Goal: Task Accomplishment & Management: Manage account settings

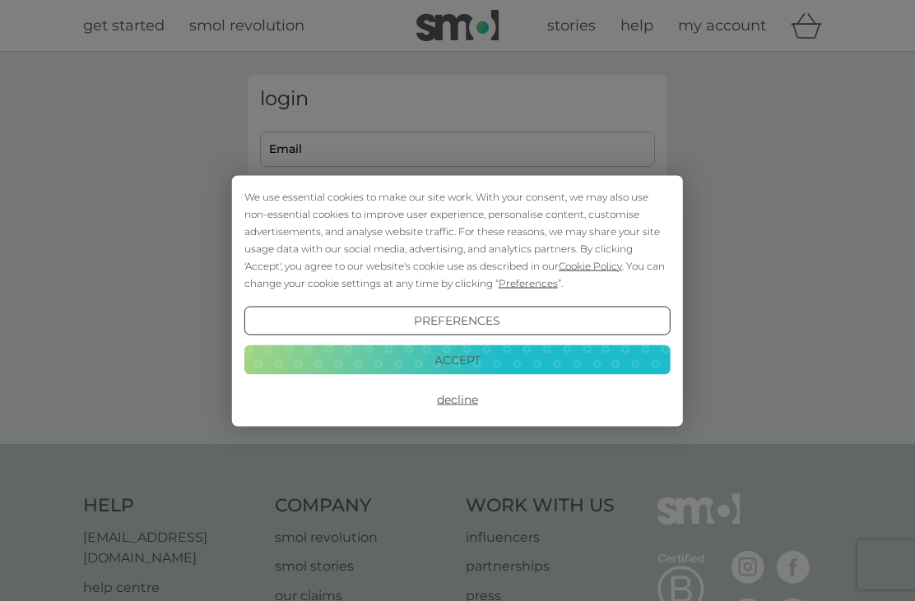
click at [448, 397] on button "Decline" at bounding box center [457, 400] width 426 height 30
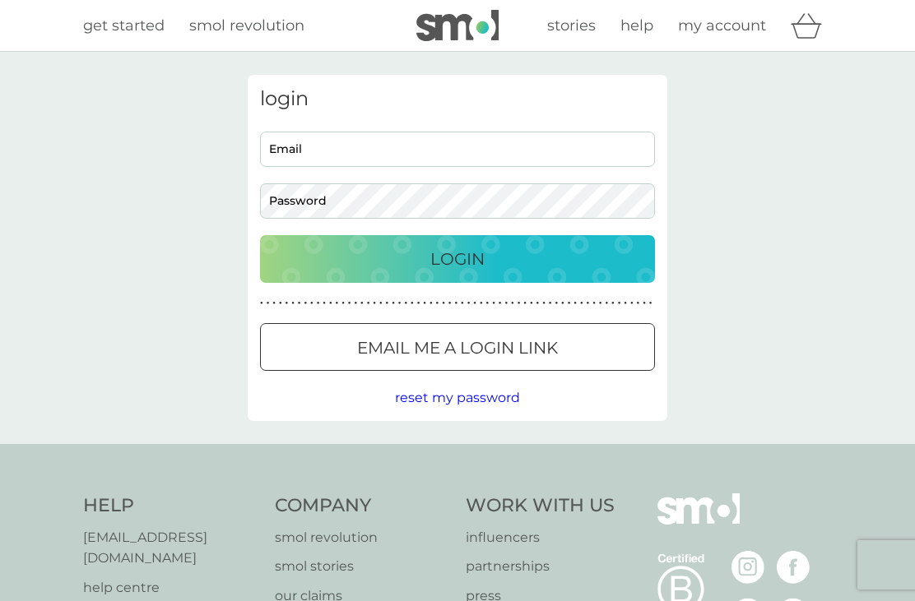
click at [285, 124] on div "login Email Password Login ● ● ● ● ● ● ● ● ● ● ● ● ● ● ● ● ● ● ● ● ● ● ● ● ● ● …" at bounding box center [458, 248] width 420 height 346
click at [294, 151] on input "Email" at bounding box center [457, 149] width 395 height 35
type input "sewigmore@gmail.com"
click at [457, 258] on button "Login" at bounding box center [457, 259] width 395 height 48
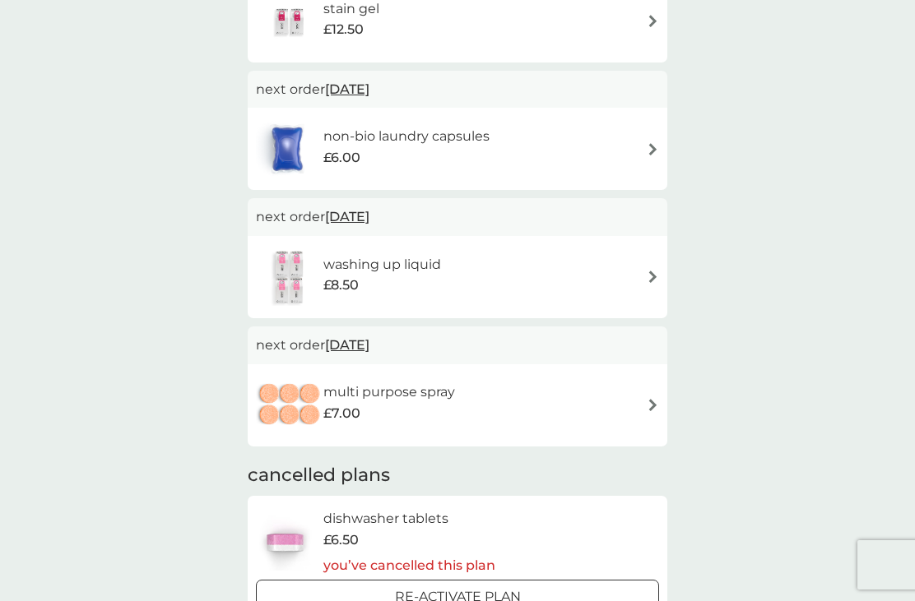
scroll to position [341, 0]
click at [654, 265] on div "washing up liquid £8.50" at bounding box center [457, 278] width 403 height 58
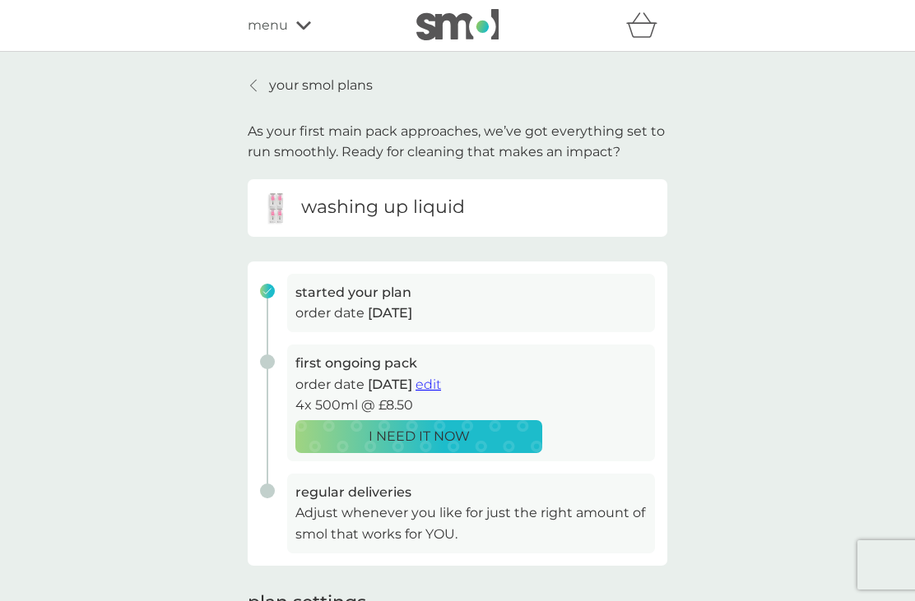
click at [648, 269] on div "started your plan order date [DATE] first ongoing pack order date [DATE] edit 4…" at bounding box center [458, 414] width 420 height 304
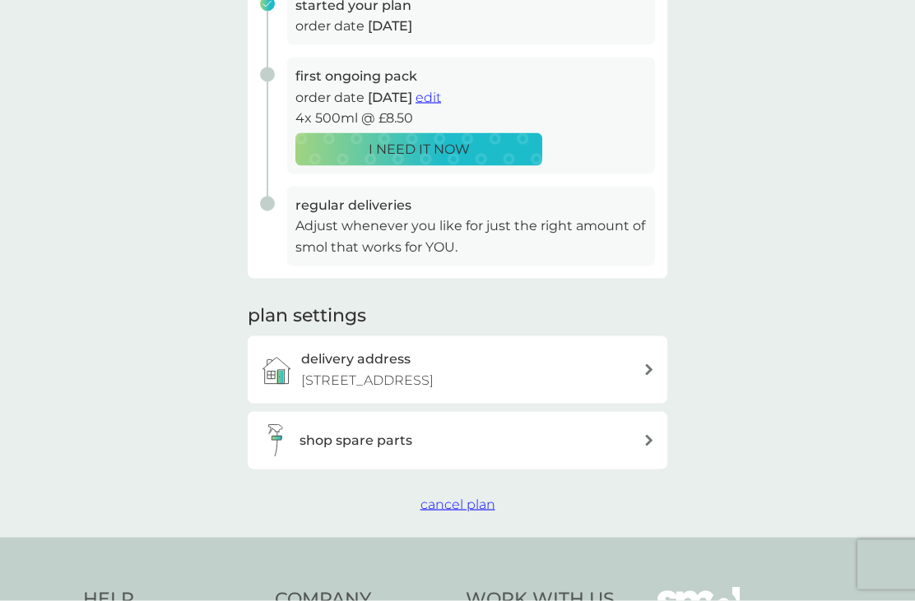
scroll to position [286, 0]
click at [461, 502] on span "cancel plan" at bounding box center [457, 506] width 75 height 16
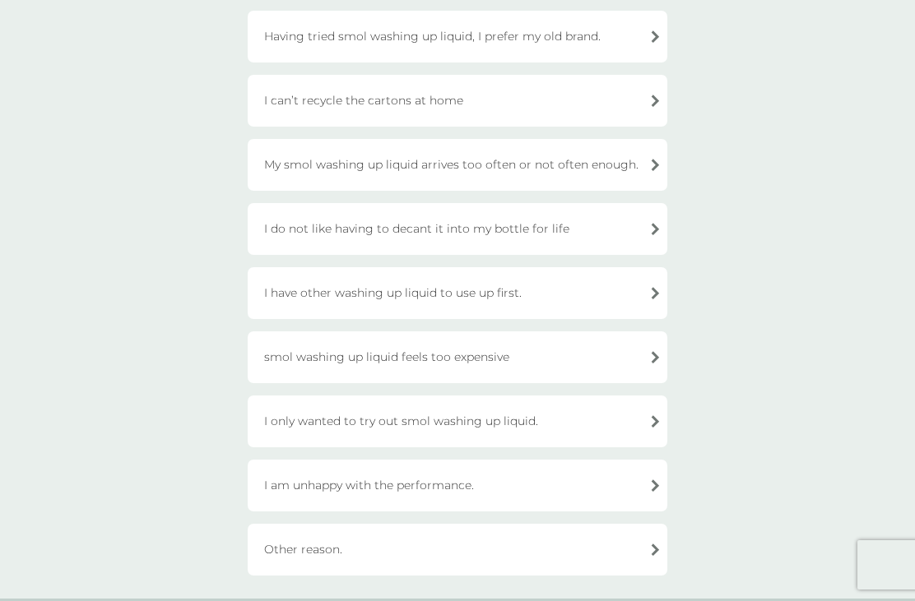
scroll to position [193, 0]
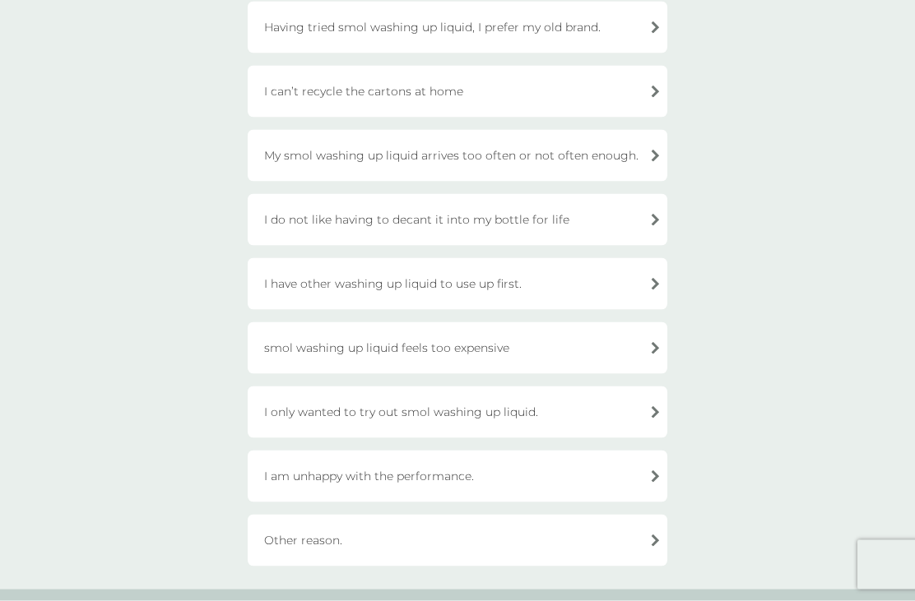
click at [638, 409] on div "I only wanted to try out smol washing up liquid." at bounding box center [458, 413] width 420 height 52
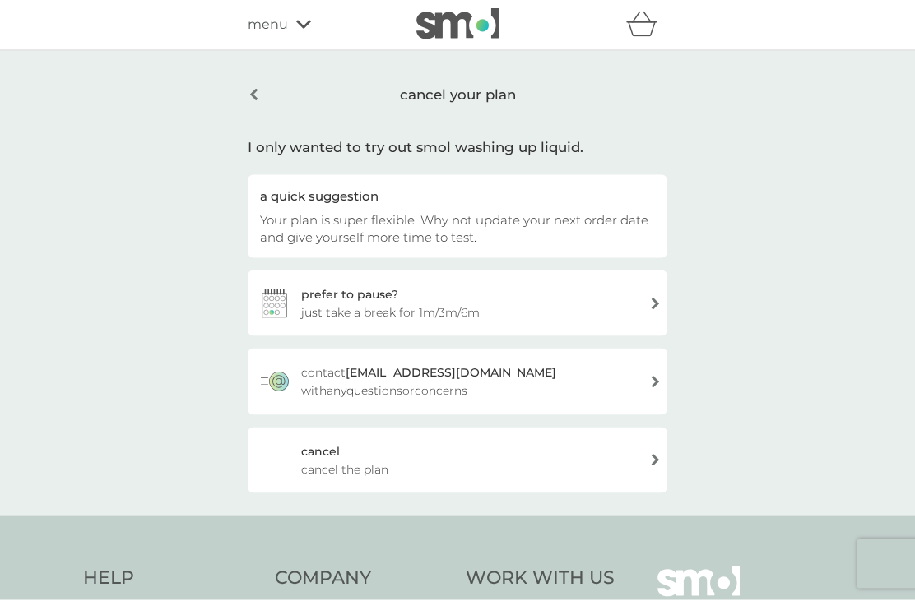
scroll to position [0, 0]
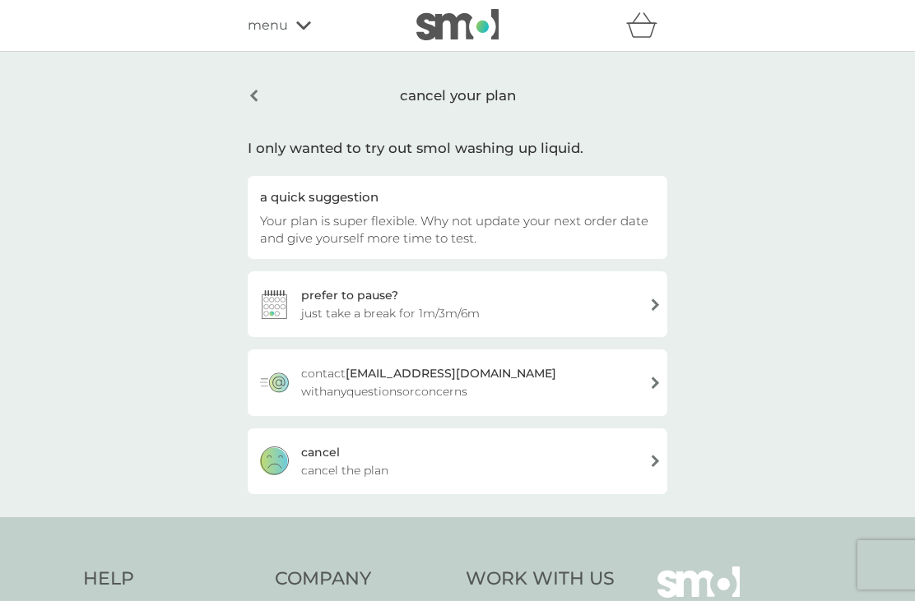
click at [641, 463] on div "[PERSON_NAME] the plan" at bounding box center [458, 462] width 420 height 66
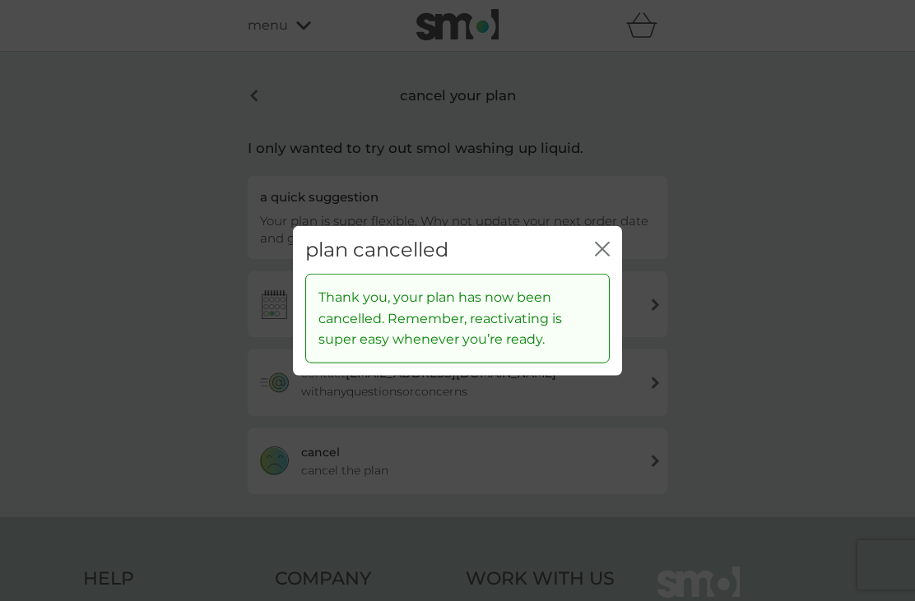
click at [606, 244] on icon "close" at bounding box center [602, 248] width 15 height 15
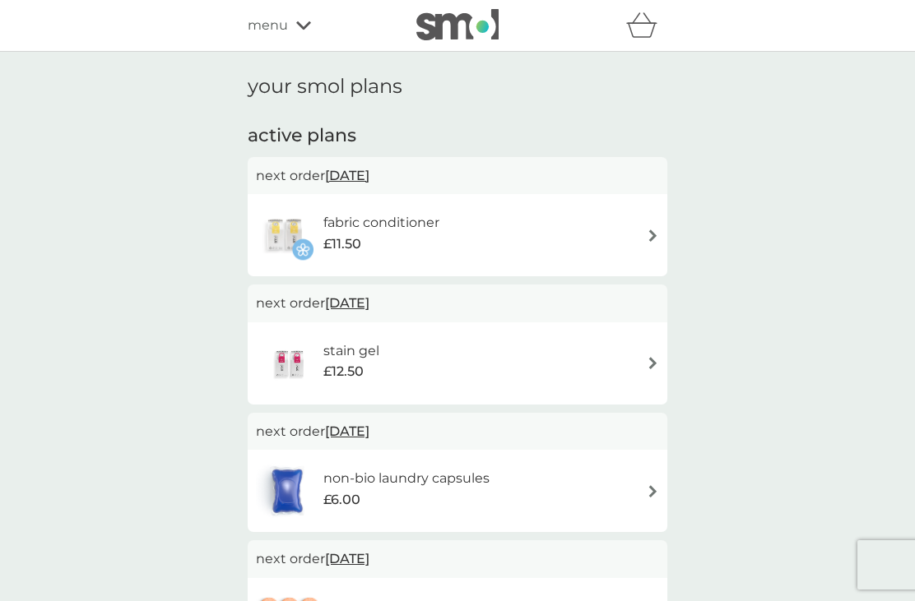
click at [641, 225] on div "fabric conditioner £11.50" at bounding box center [457, 236] width 403 height 58
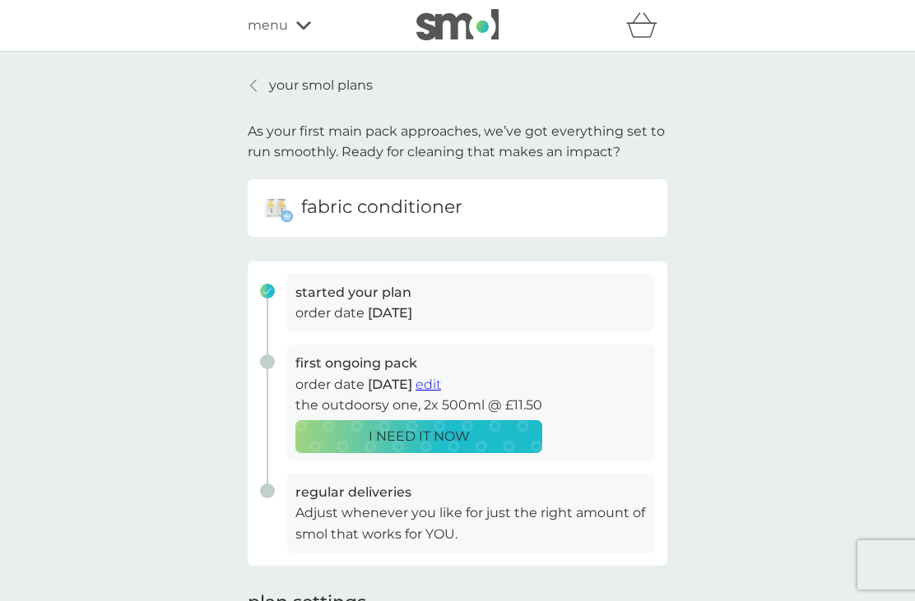
click at [795, 331] on div "your smol plans As your first main pack approaches, we’ve got everything set to…" at bounding box center [457, 476] width 915 height 848
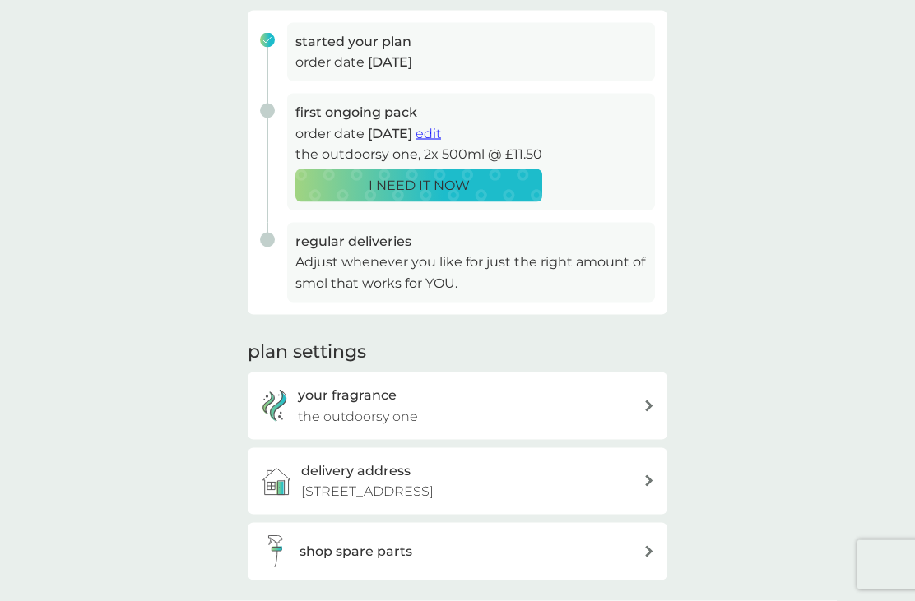
scroll to position [252, 0]
click at [635, 393] on div "your fragrance the outdoorsy one" at bounding box center [471, 405] width 346 height 42
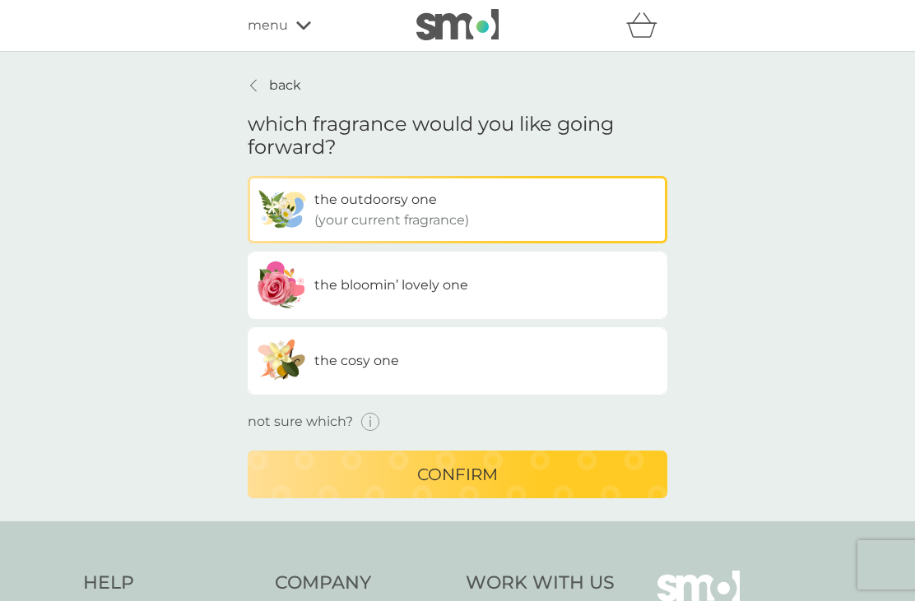
click at [365, 421] on icon "button" at bounding box center [370, 422] width 19 height 19
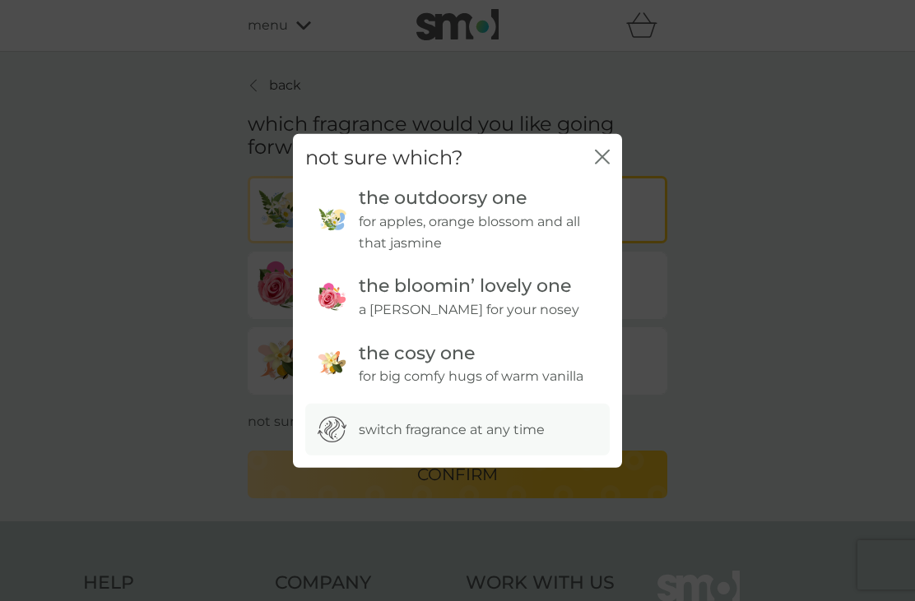
click at [595, 164] on icon "close" at bounding box center [602, 156] width 15 height 15
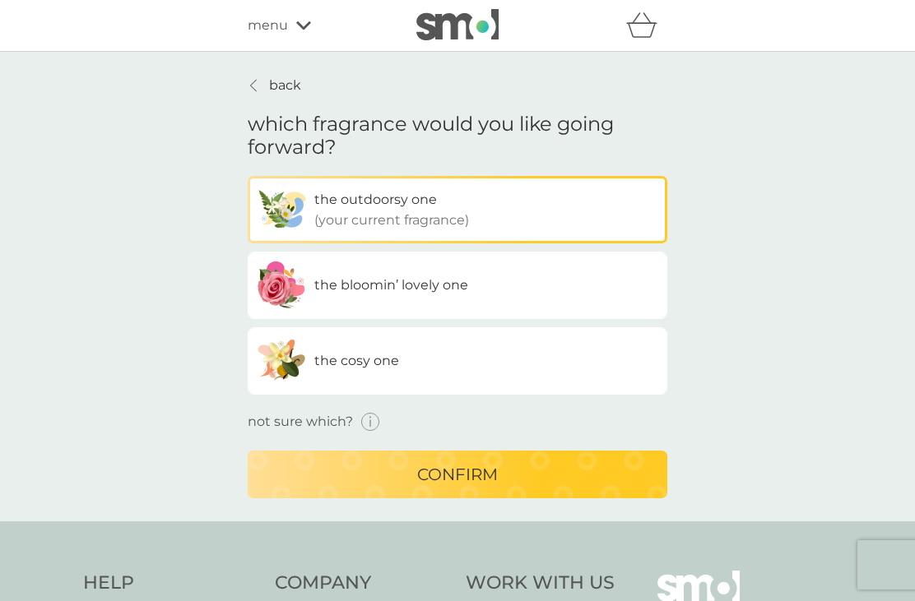
click at [633, 293] on label "the bloomin’ lovely one" at bounding box center [458, 285] width 420 height 67
click at [248, 176] on input "the bloomin’ lovely one" at bounding box center [248, 176] width 0 height 0
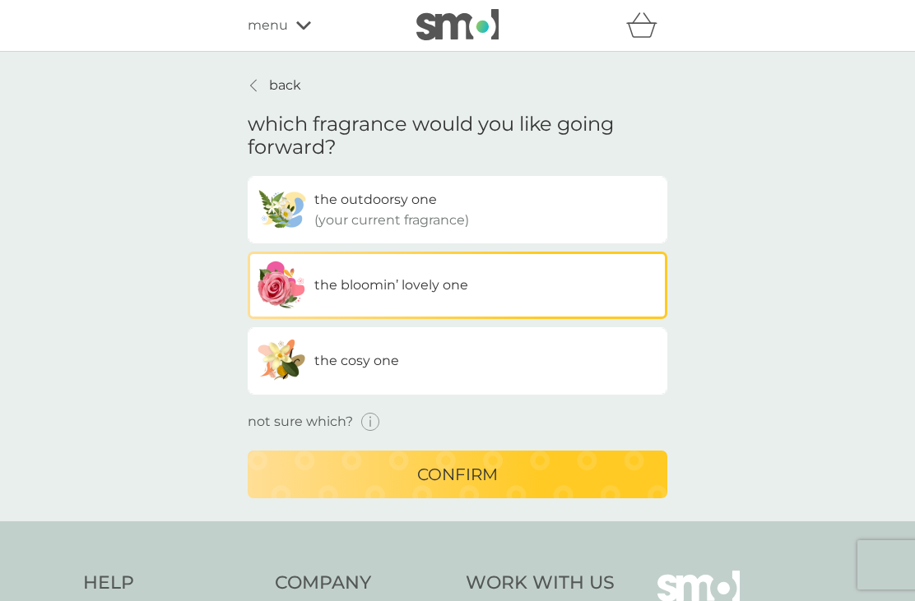
click at [593, 495] on button "confirm" at bounding box center [458, 475] width 420 height 48
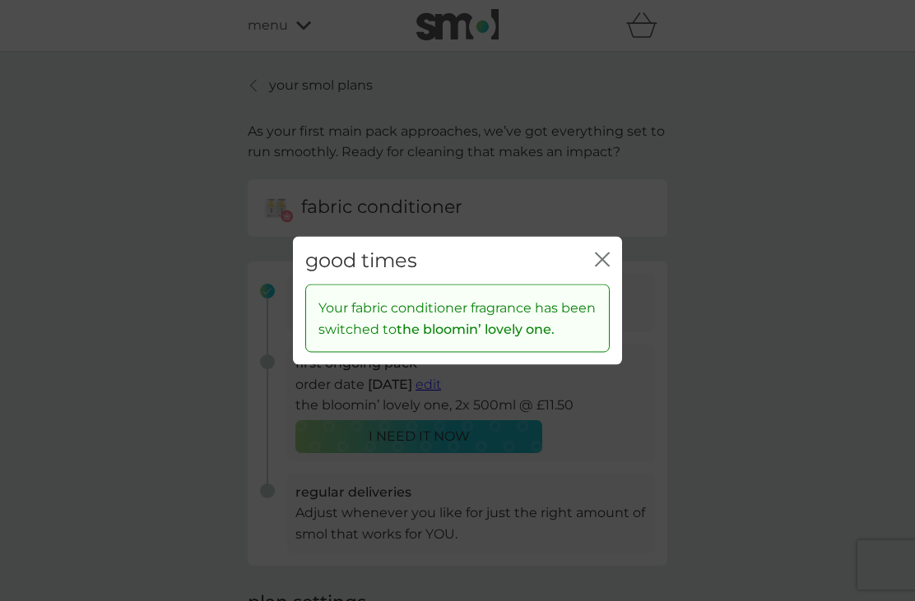
click at [606, 249] on div "close" at bounding box center [602, 260] width 15 height 24
click at [609, 258] on icon "close" at bounding box center [602, 259] width 15 height 15
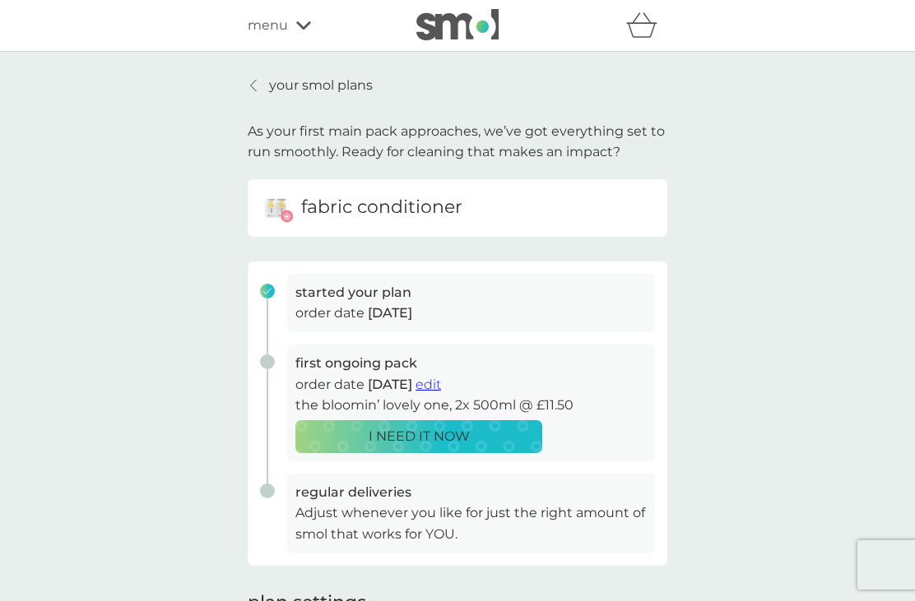
click at [441, 379] on span "edit" at bounding box center [429, 385] width 26 height 16
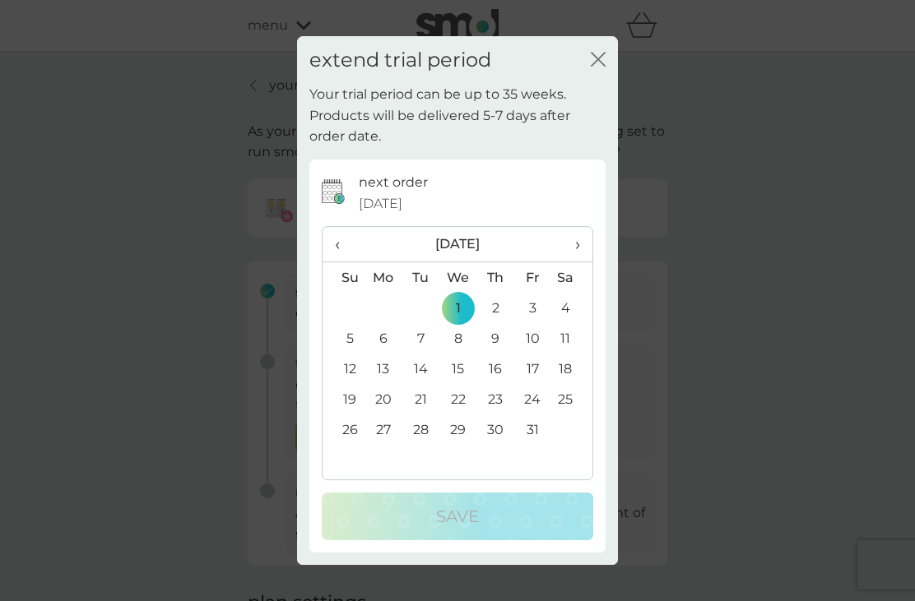
click at [568, 246] on span "›" at bounding box center [572, 244] width 16 height 35
click at [580, 236] on span "›" at bounding box center [572, 244] width 16 height 35
click at [386, 307] on td "1" at bounding box center [384, 308] width 38 height 30
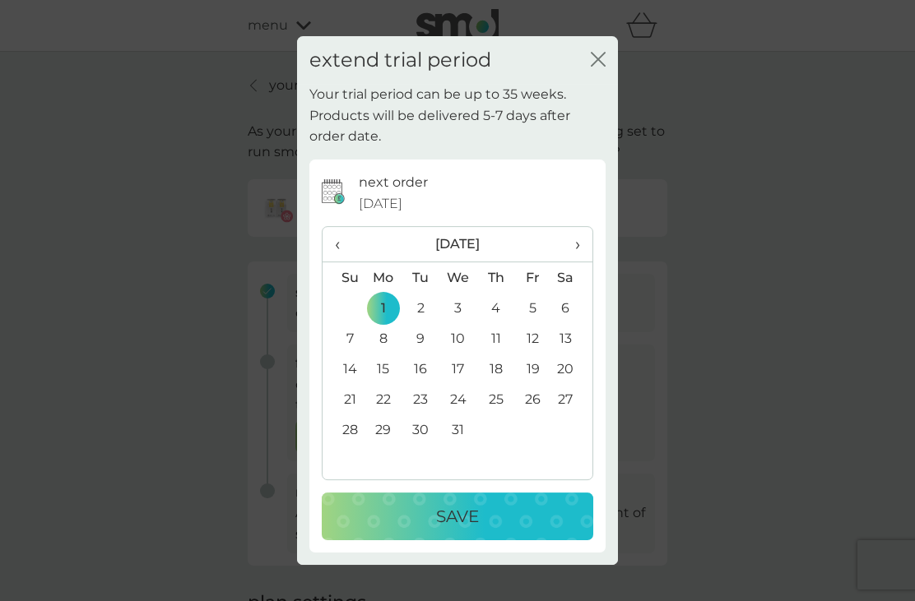
click at [444, 513] on p "Save" at bounding box center [457, 517] width 43 height 26
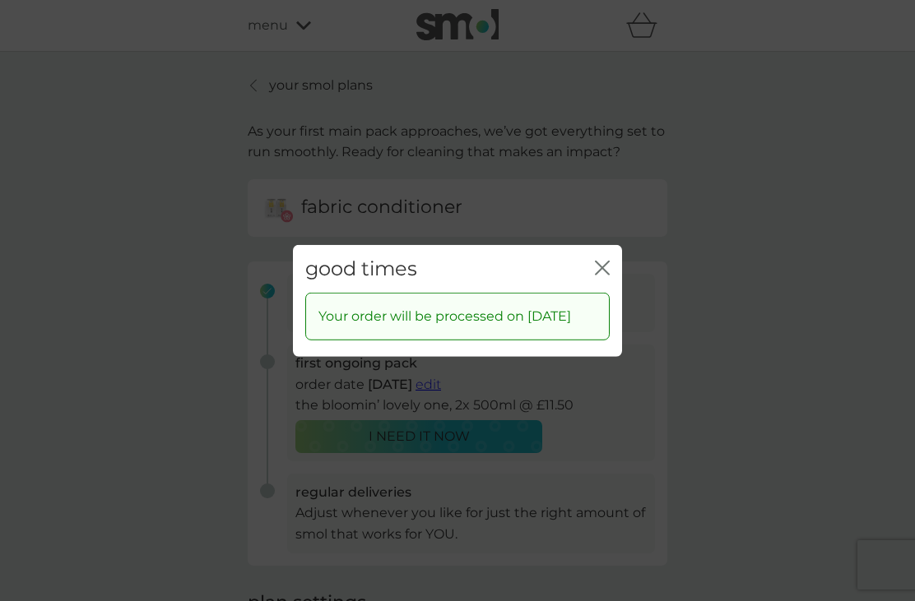
click at [602, 263] on icon "close" at bounding box center [602, 267] width 15 height 15
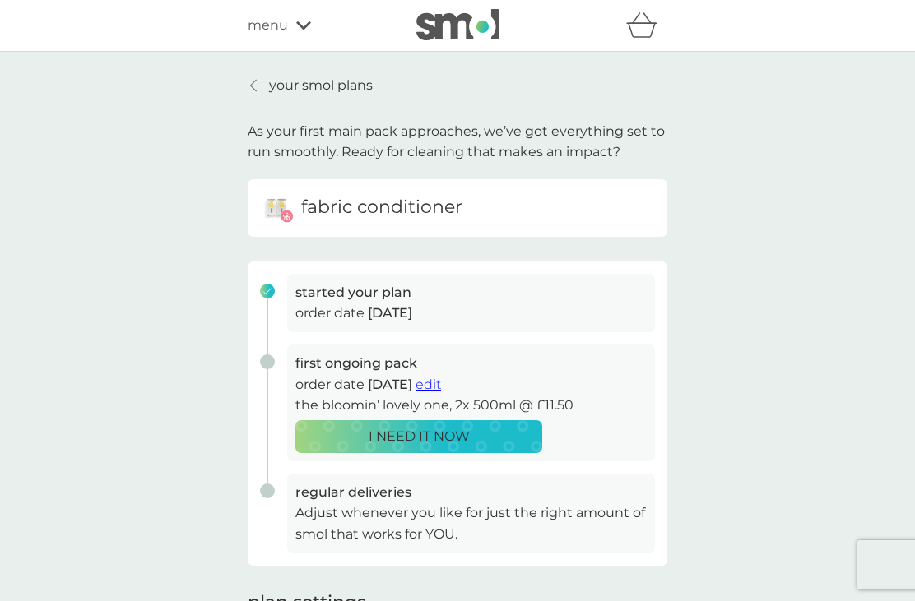
click at [304, 77] on p "your smol plans" at bounding box center [321, 85] width 104 height 21
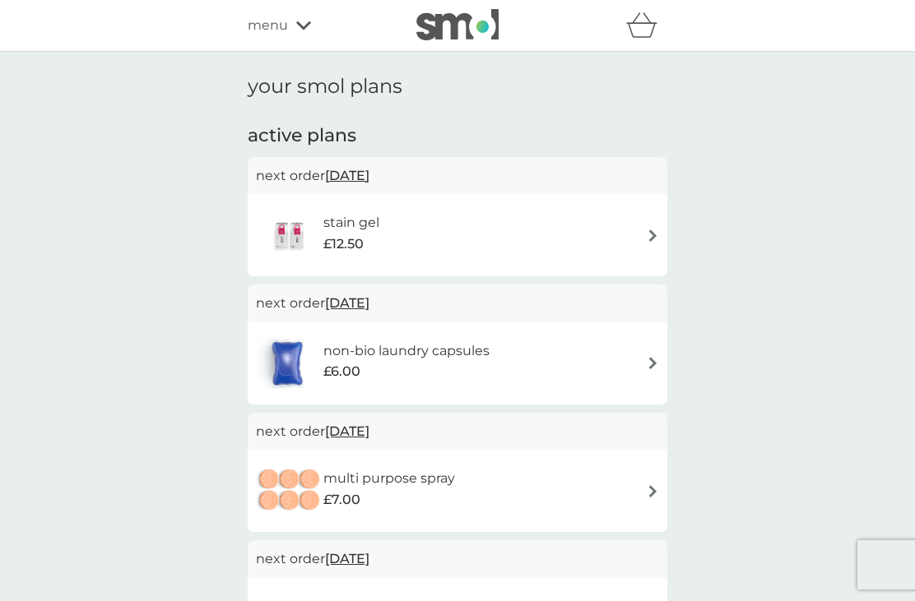
click at [653, 230] on img at bounding box center [653, 236] width 12 height 12
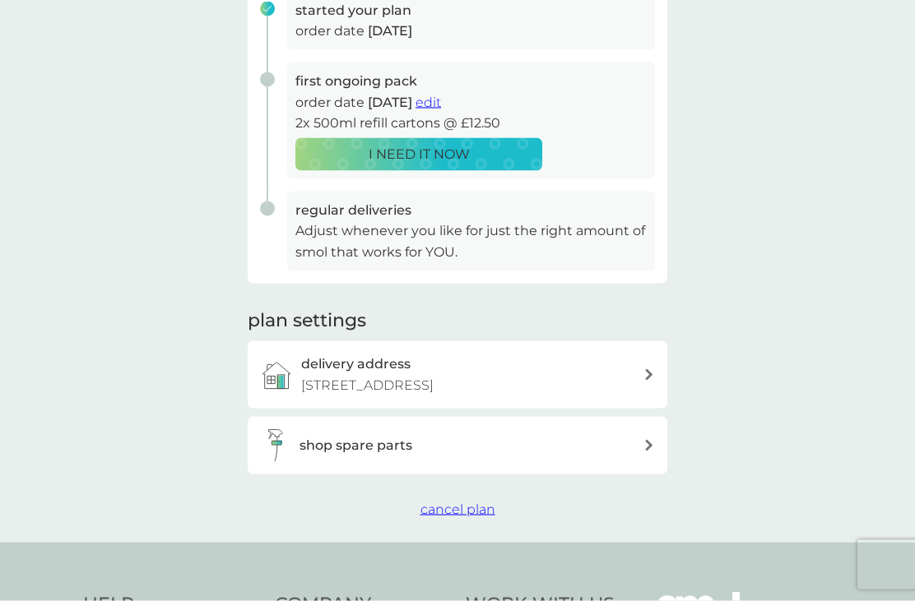
scroll to position [283, 0]
click at [469, 508] on span "cancel plan" at bounding box center [457, 509] width 75 height 16
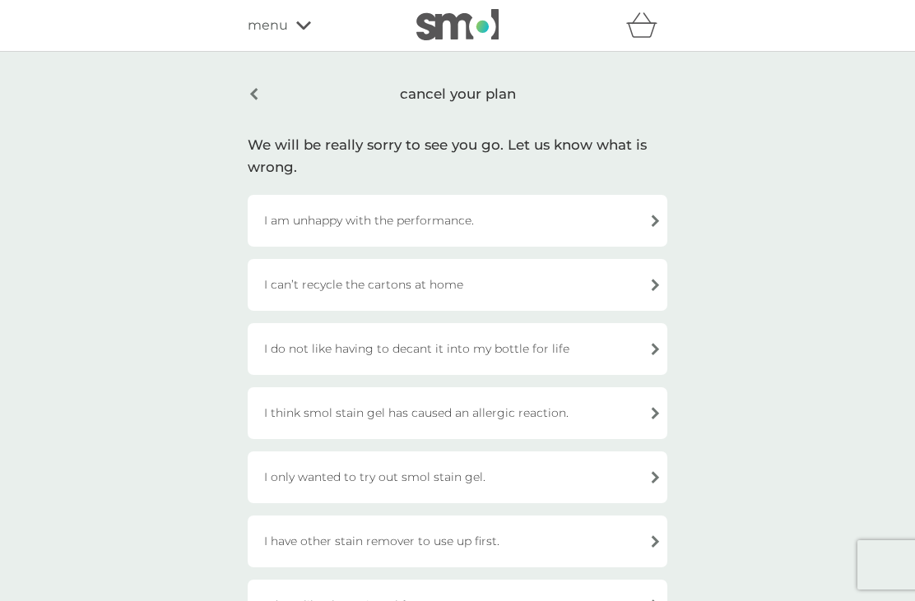
click at [656, 484] on div "I only wanted to try out smol stain gel." at bounding box center [458, 478] width 420 height 52
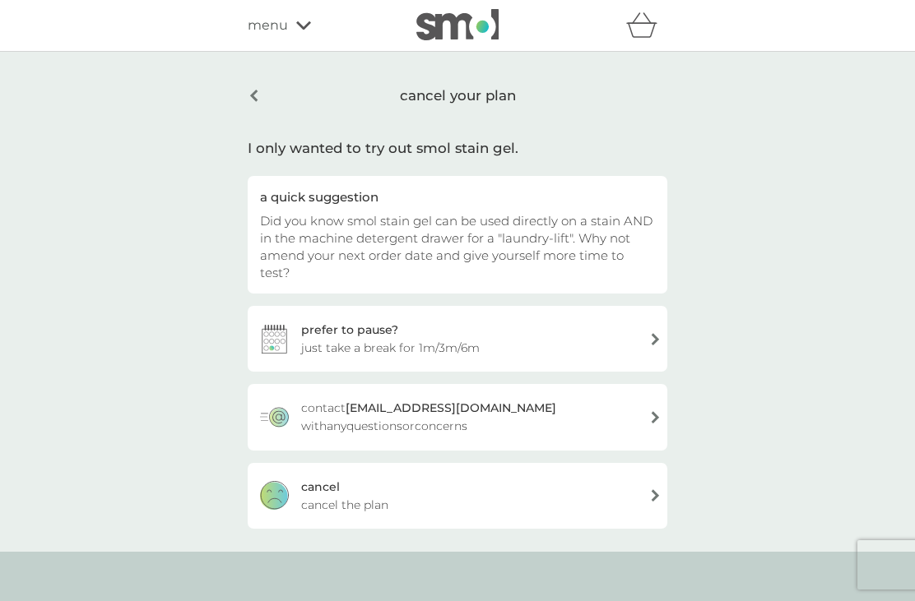
click at [652, 486] on div "[PERSON_NAME] the plan" at bounding box center [458, 496] width 420 height 66
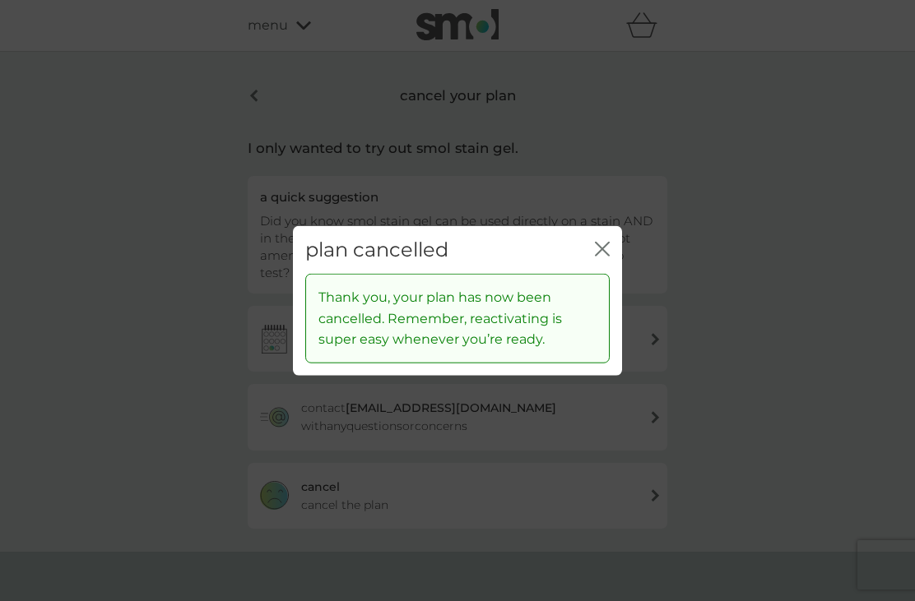
click at [614, 274] on div "plan cancelled close" at bounding box center [457, 249] width 329 height 49
click at [609, 256] on icon "close" at bounding box center [602, 248] width 15 height 15
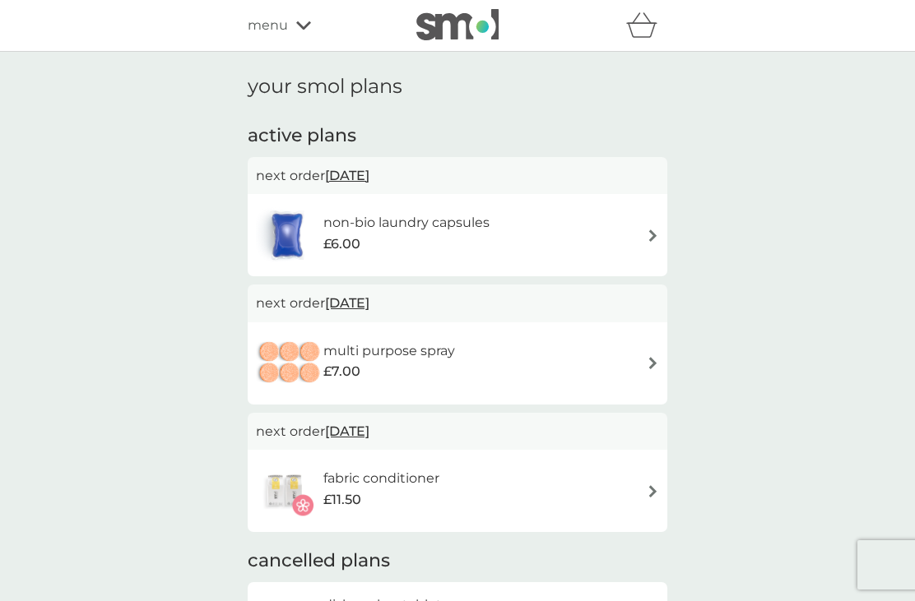
click at [650, 231] on img at bounding box center [653, 236] width 12 height 12
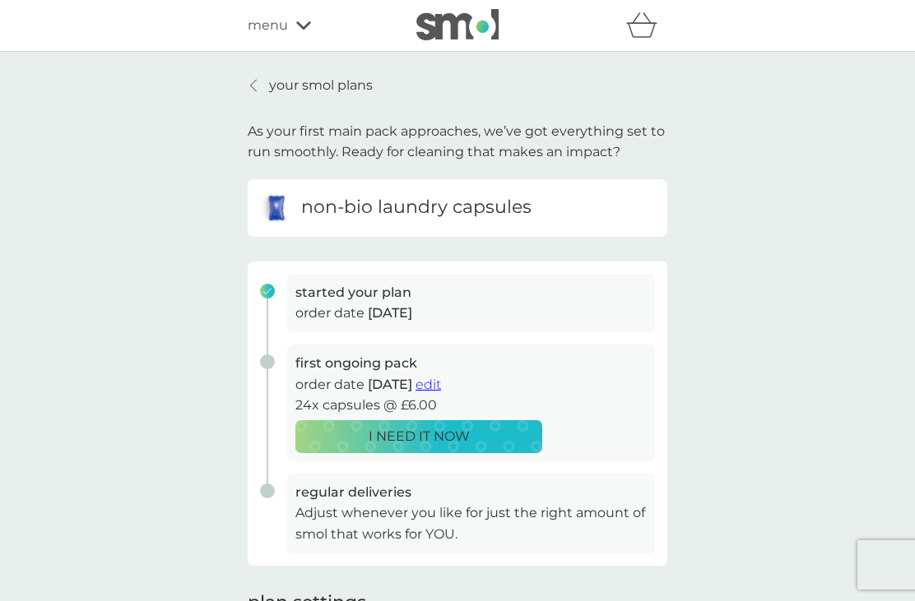
click at [761, 329] on div "your smol plans As your first main pack approaches, we’ve got everything set to…" at bounding box center [457, 406] width 915 height 708
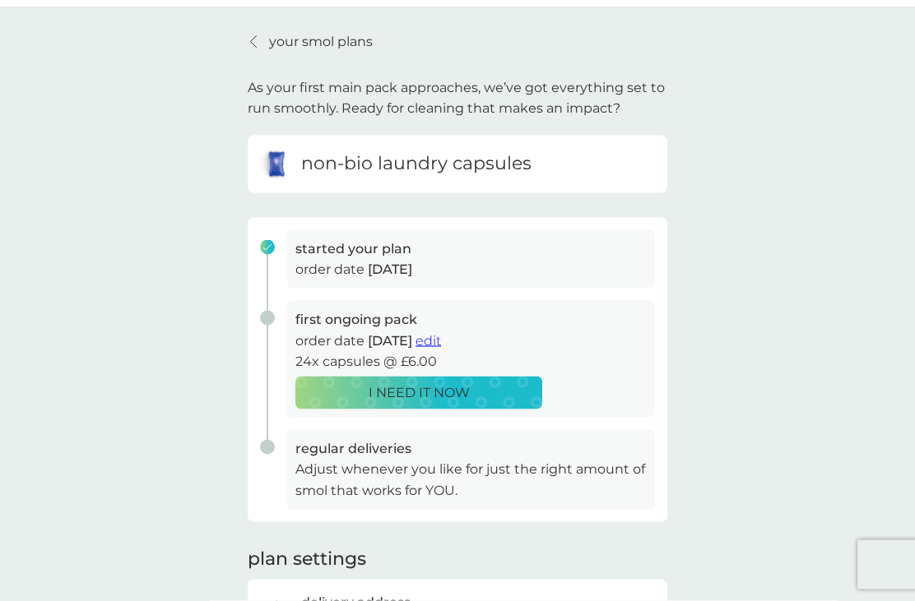
scroll to position [44, 0]
click at [264, 43] on link "your smol plans" at bounding box center [310, 40] width 125 height 21
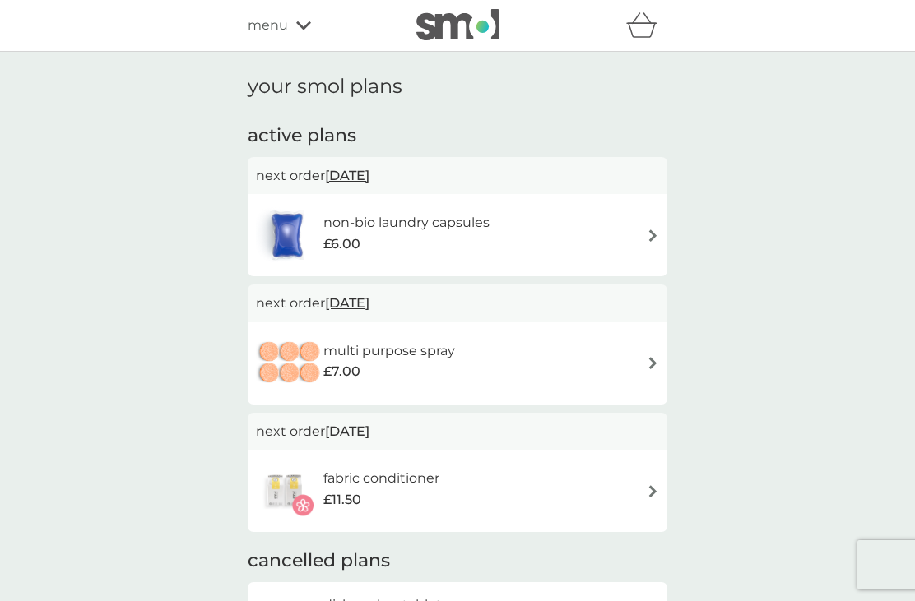
click at [651, 370] on div "multi purpose spray £7.00" at bounding box center [457, 364] width 403 height 58
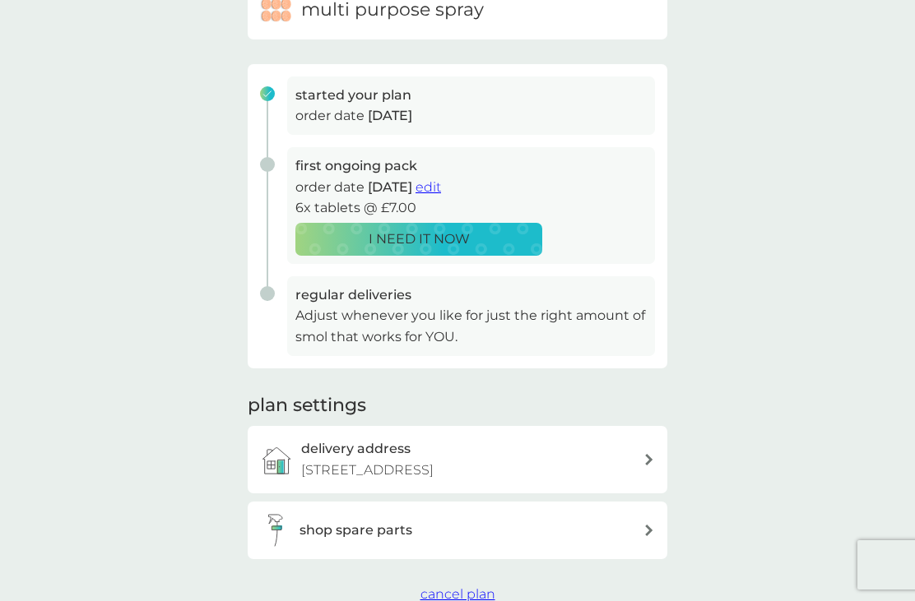
scroll to position [197, 0]
click at [441, 193] on button "edit" at bounding box center [429, 188] width 26 height 21
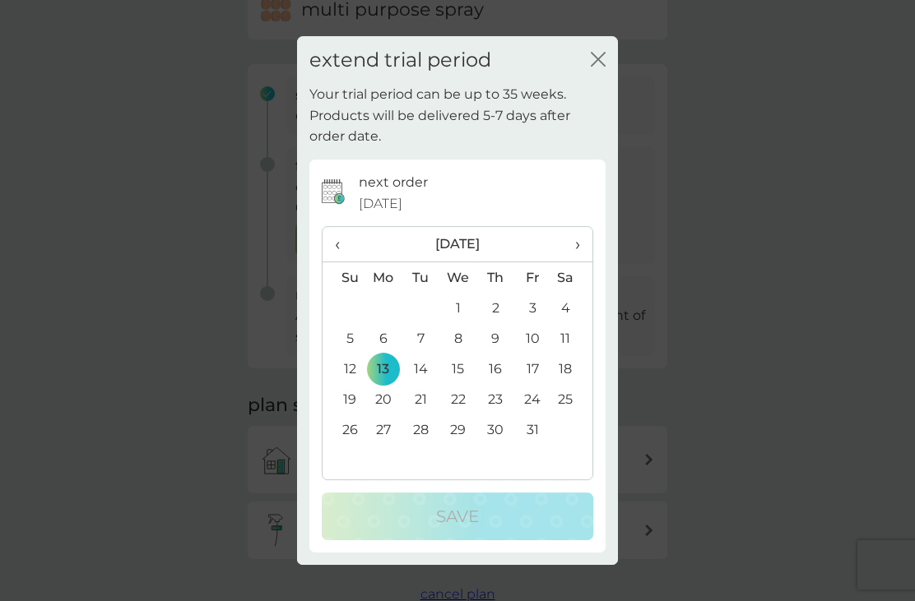
click at [578, 262] on span "›" at bounding box center [572, 244] width 16 height 35
click at [575, 258] on span "›" at bounding box center [572, 244] width 16 height 35
click at [382, 323] on td "1" at bounding box center [384, 308] width 38 height 30
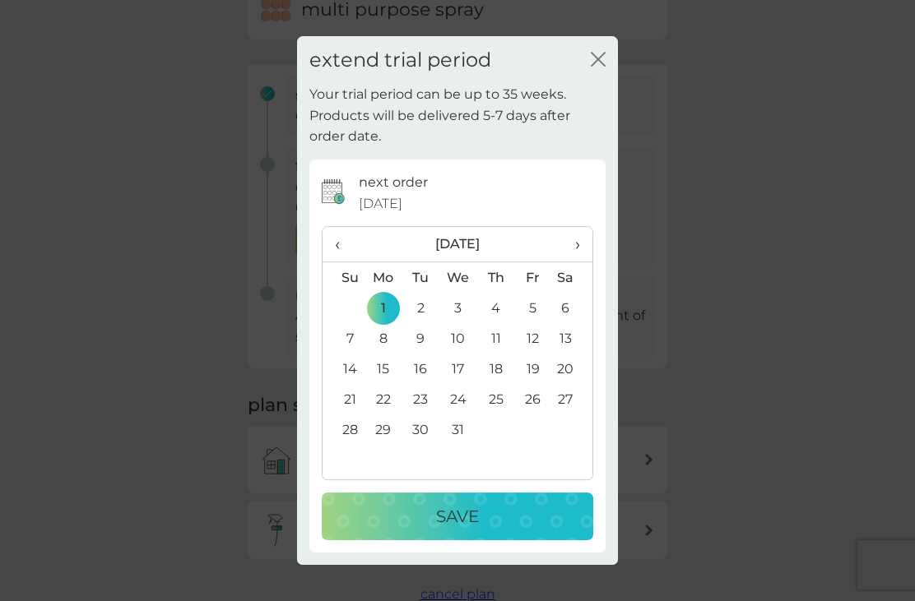
click at [536, 541] on button "Save" at bounding box center [458, 517] width 272 height 48
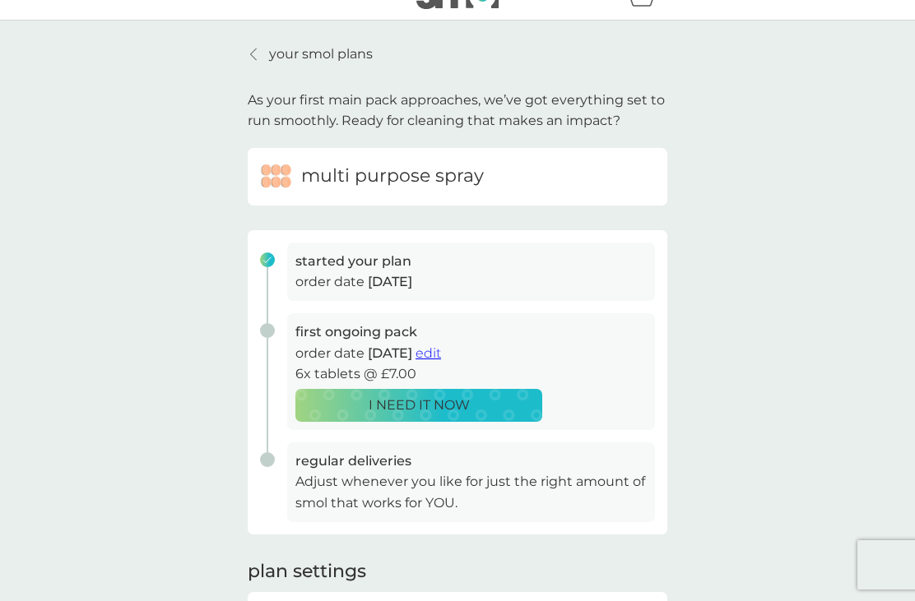
scroll to position [0, 0]
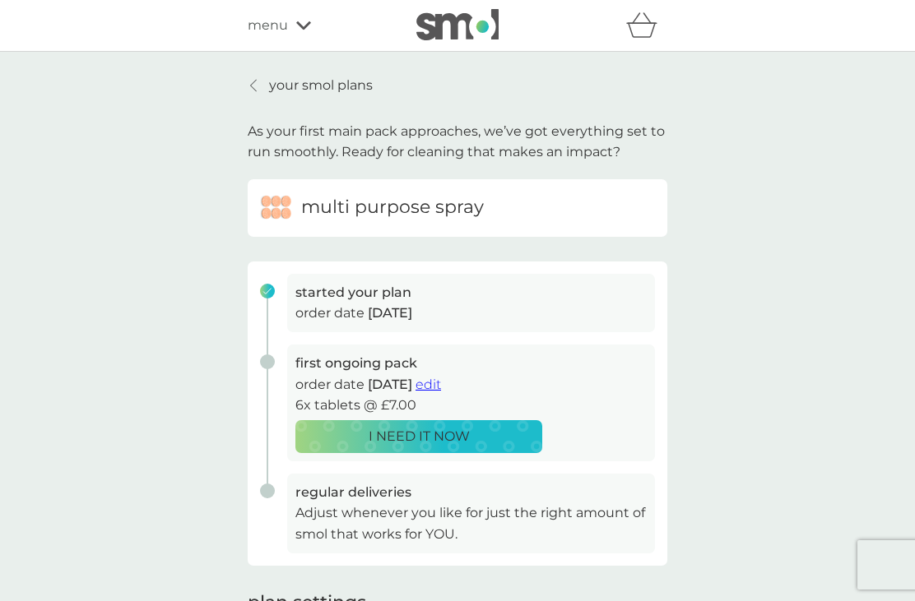
click at [312, 87] on p "your smol plans" at bounding box center [321, 85] width 104 height 21
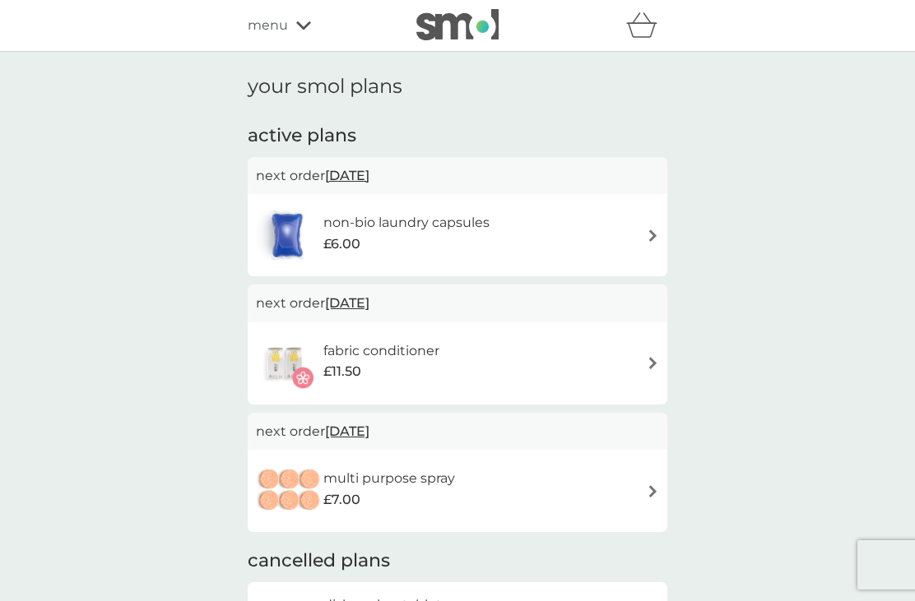
click at [648, 239] on img at bounding box center [653, 236] width 12 height 12
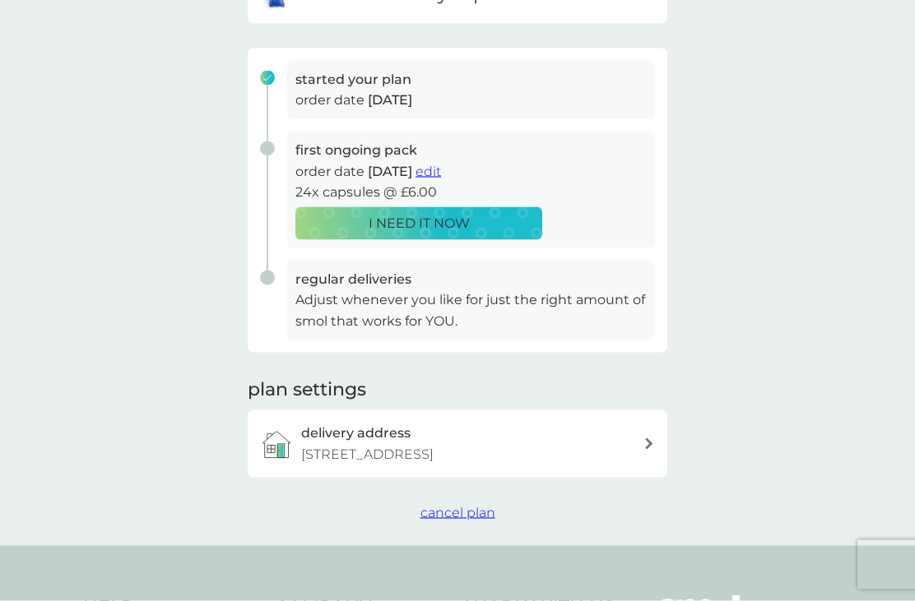
scroll to position [257, 0]
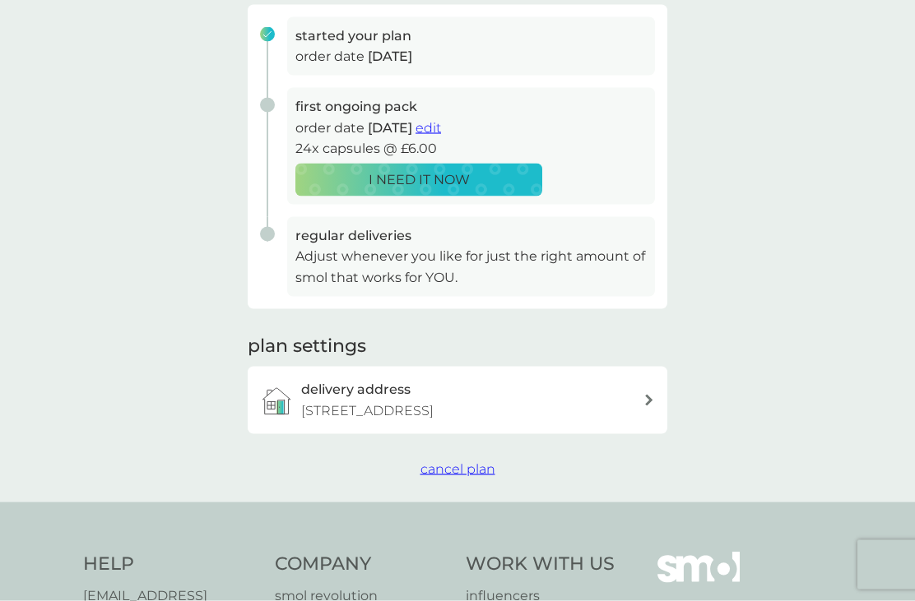
click at [473, 467] on span "cancel plan" at bounding box center [457, 470] width 75 height 16
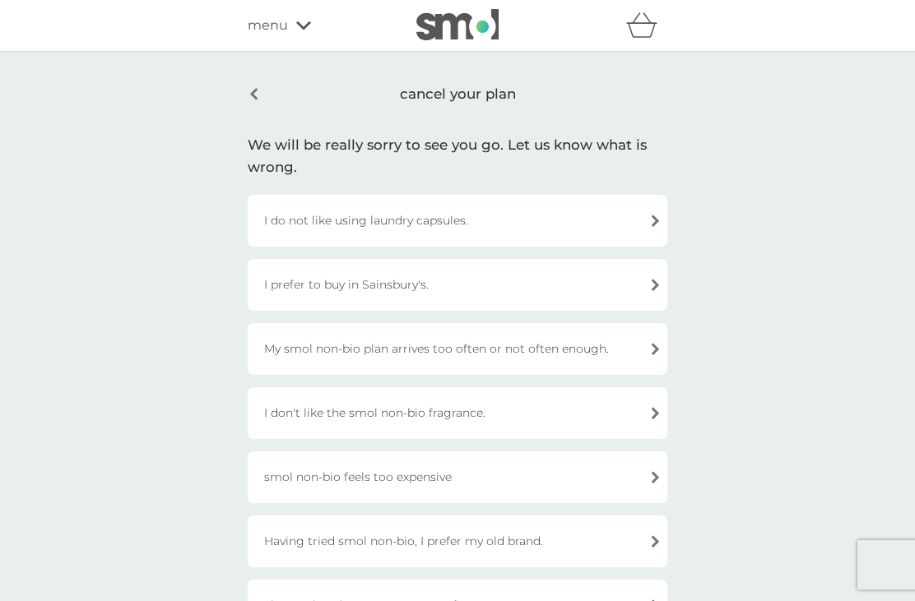
click at [642, 290] on div "I prefer to buy in Sainsbury's." at bounding box center [458, 285] width 420 height 52
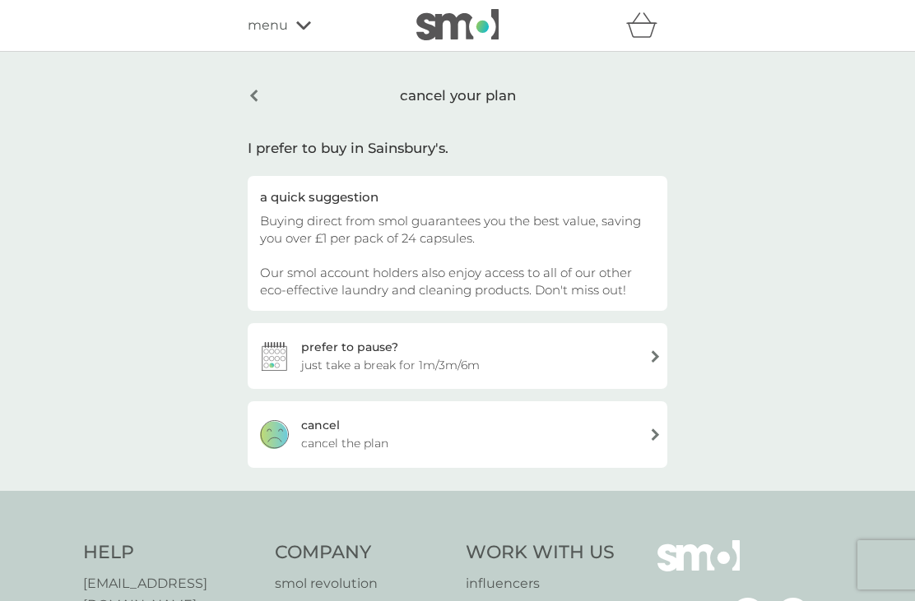
click at [634, 442] on div "[PERSON_NAME] the plan" at bounding box center [458, 435] width 420 height 66
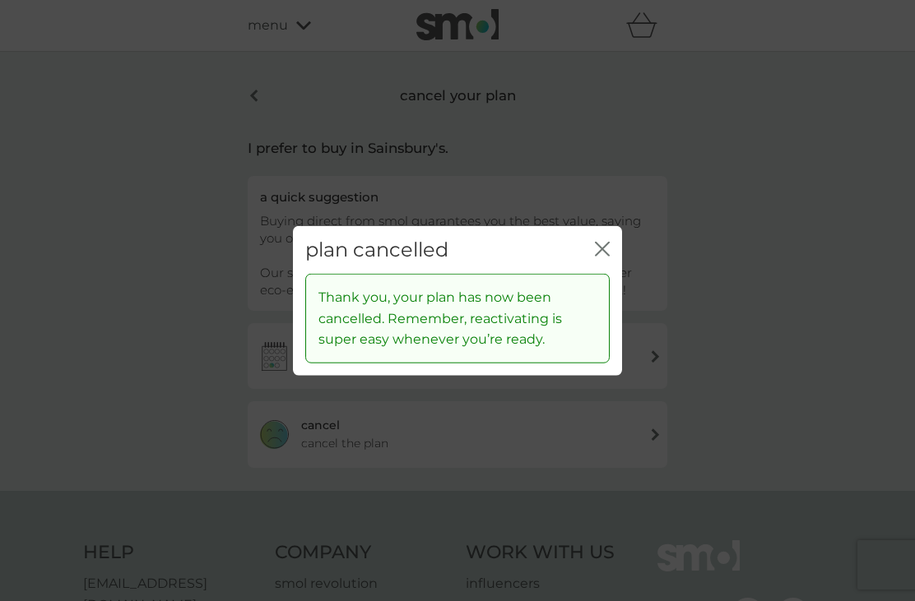
click at [607, 256] on icon "close" at bounding box center [602, 248] width 15 height 15
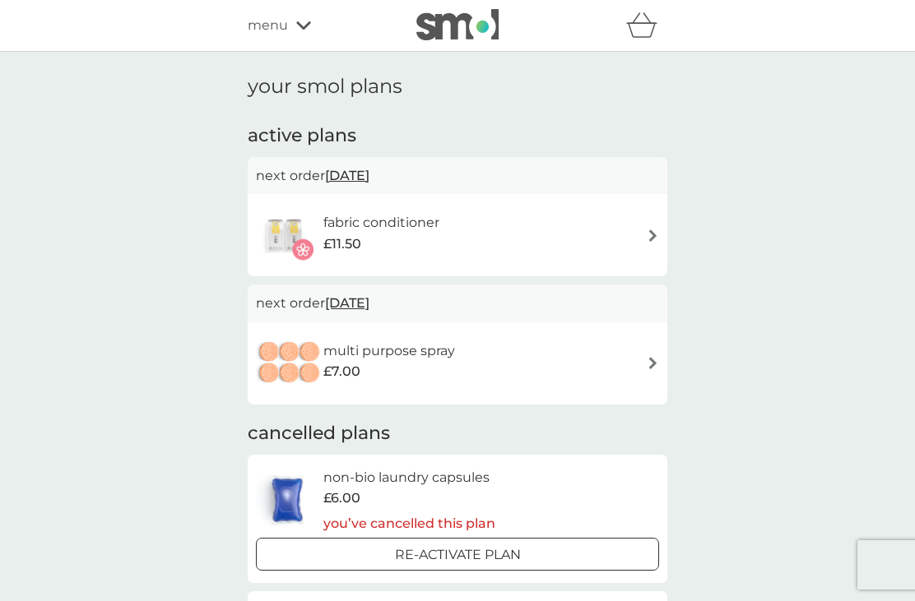
click at [867, 480] on div "your smol plans active plans next order [DATE] fabric conditioner £11.50 next o…" at bounding box center [457, 535] width 915 height 967
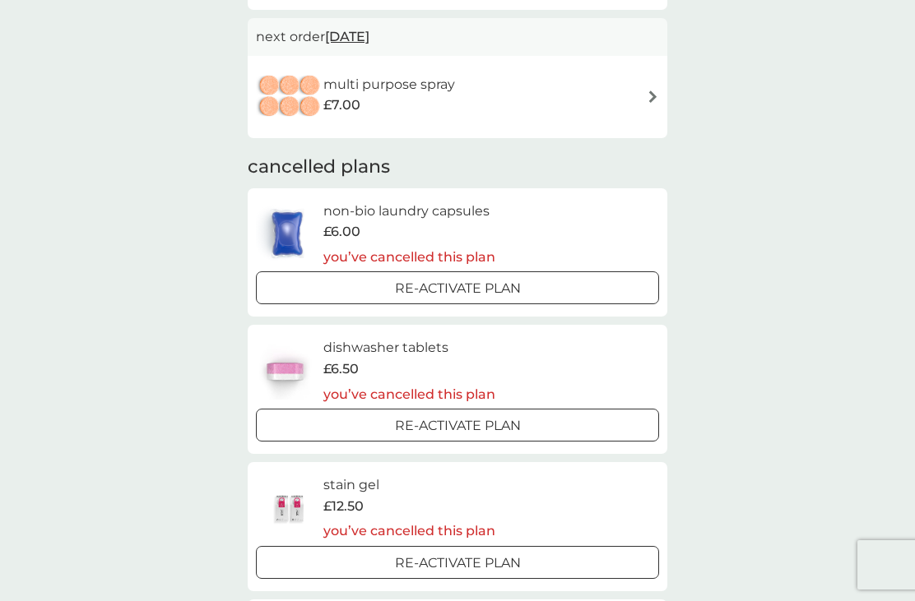
scroll to position [272, 0]
